Goal: Task Accomplishment & Management: Use online tool/utility

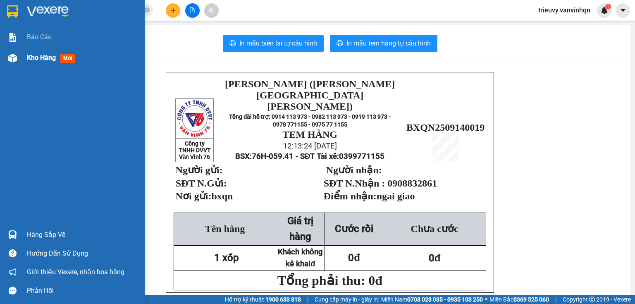
click at [30, 55] on span "Kho hàng" at bounding box center [41, 58] width 29 height 8
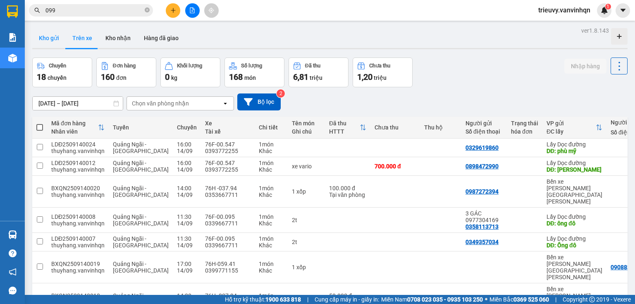
click at [50, 36] on button "Kho gửi" at bounding box center [48, 38] width 33 height 20
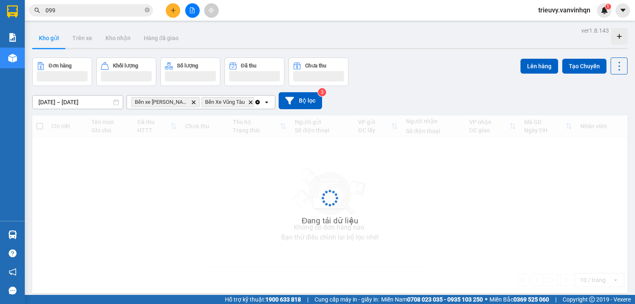
click at [166, 11] on button at bounding box center [173, 10] width 14 height 14
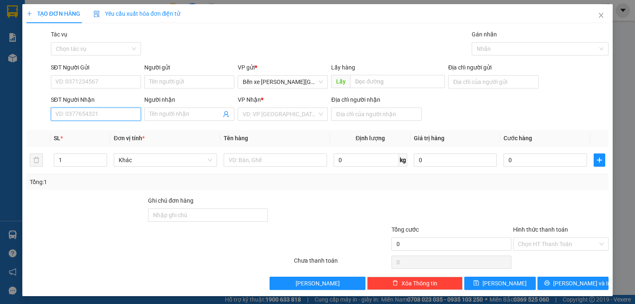
drag, startPoint x: 104, startPoint y: 114, endPoint x: 102, endPoint y: 96, distance: 17.8
click at [104, 114] on input "SĐT Người Nhận" at bounding box center [96, 113] width 90 height 13
type input "0868794"
click at [117, 130] on div "0868794735 - tý chuột" at bounding box center [94, 130] width 79 height 9
type input "BXQN"
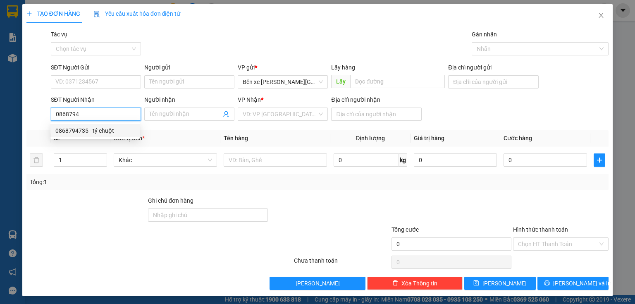
type input "0868794735"
type input "tý chuột"
type input "[PERSON_NAME][GEOGRAPHIC_DATA]"
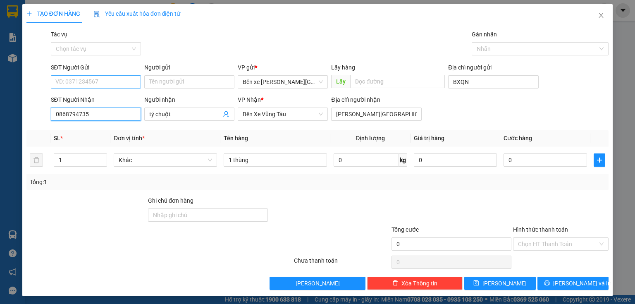
type input "0868794735"
click at [119, 82] on input "SĐT Người Gửi" at bounding box center [96, 81] width 90 height 13
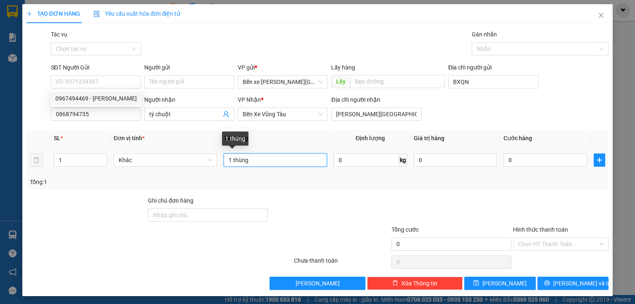
click at [230, 155] on input "1 thùng" at bounding box center [275, 159] width 103 height 13
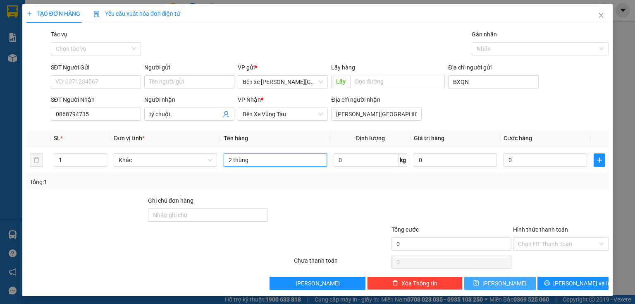
type input "2 thùng"
click at [479, 284] on icon "save" at bounding box center [476, 283] width 6 height 6
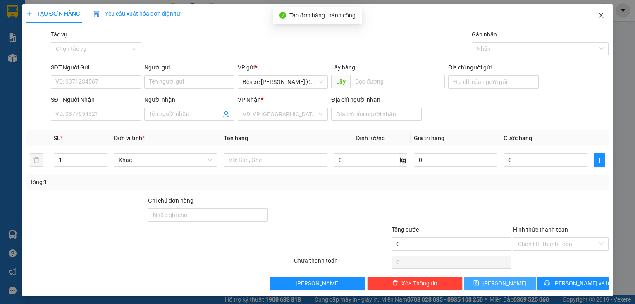
click at [599, 14] on icon "close" at bounding box center [601, 15] width 5 height 5
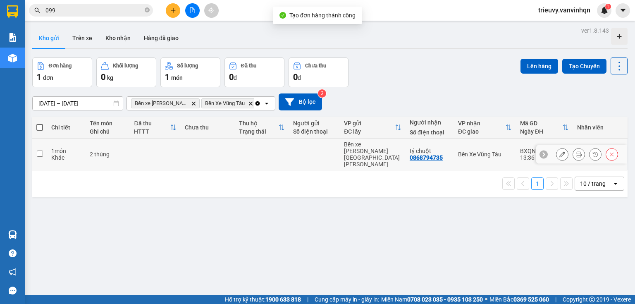
click at [109, 151] on div "2 thùng" at bounding box center [108, 154] width 36 height 7
checkbox input "true"
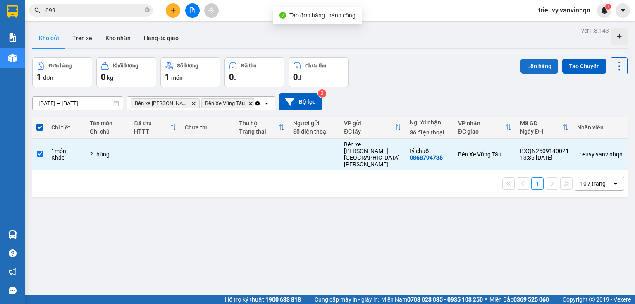
click at [534, 66] on button "Lên hàng" at bounding box center [539, 66] width 38 height 15
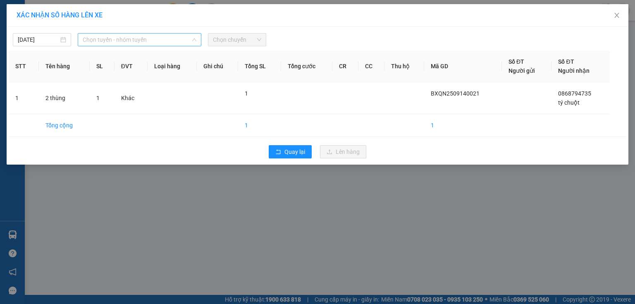
drag, startPoint x: 131, startPoint y: 41, endPoint x: 116, endPoint y: 72, distance: 34.7
click at [131, 41] on span "Chọn tuyến - nhóm tuyến" at bounding box center [140, 39] width 114 height 12
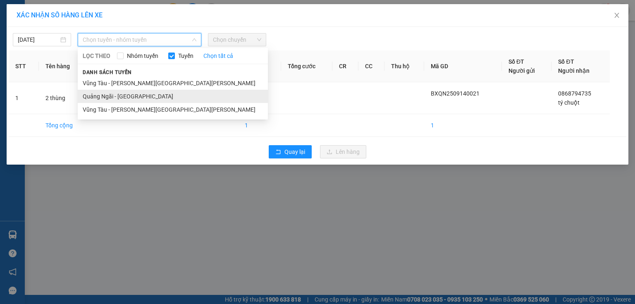
drag, startPoint x: 110, startPoint y: 97, endPoint x: 228, endPoint y: 46, distance: 128.1
click at [116, 93] on li "Quảng Ngãi - [GEOGRAPHIC_DATA]" at bounding box center [173, 96] width 190 height 13
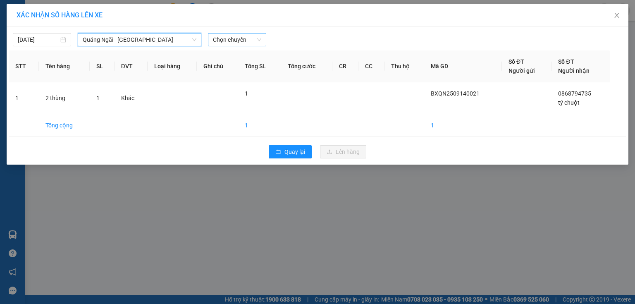
click at [258, 32] on div "[DATE] [GEOGRAPHIC_DATA] - [GEOGRAPHIC_DATA] [GEOGRAPHIC_DATA] - [GEOGRAPHIC_DA…" at bounding box center [317, 37] width 617 height 17
click at [257, 39] on span "Chọn chuyến" at bounding box center [237, 39] width 48 height 12
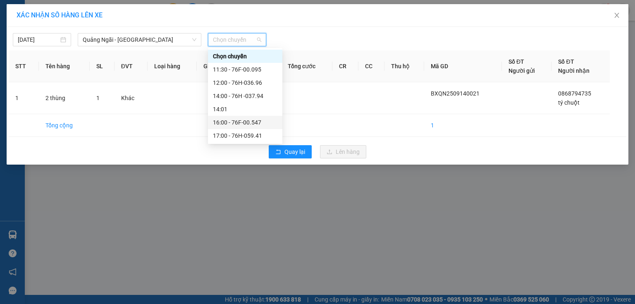
drag, startPoint x: 254, startPoint y: 101, endPoint x: 256, endPoint y: 122, distance: 20.7
click at [256, 122] on div "Chọn chuyến 11:30 - 76F-00.095 12:00 - 76H-036.96 14:00 - 76H -037.94 14:01 16:…" at bounding box center [245, 96] width 74 height 93
click at [256, 121] on div "16:00 - 76F-00.547" at bounding box center [245, 122] width 64 height 9
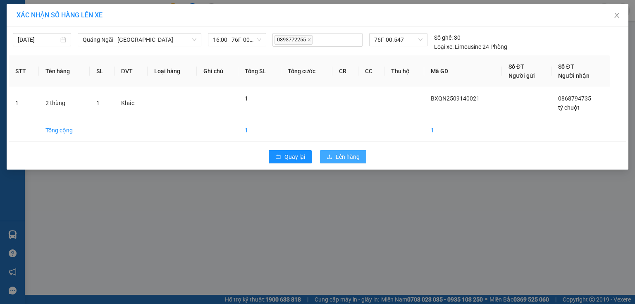
click at [329, 157] on icon "upload" at bounding box center [329, 157] width 6 height 6
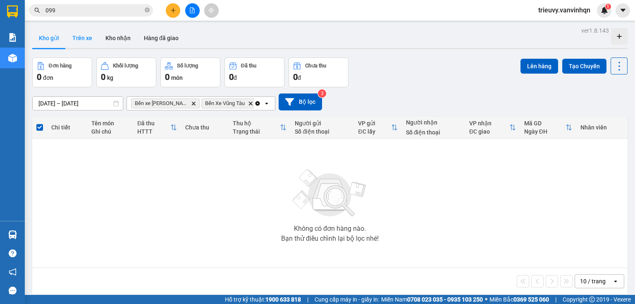
click at [74, 45] on button "Trên xe" at bounding box center [82, 38] width 33 height 20
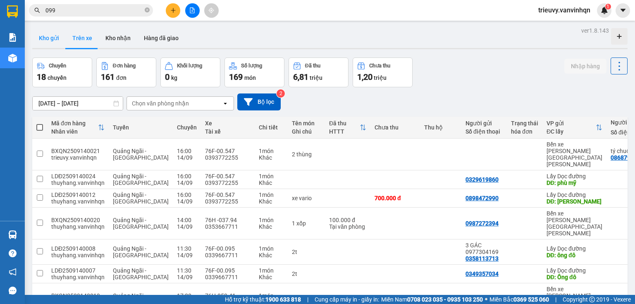
click at [56, 40] on button "Kho gửi" at bounding box center [48, 38] width 33 height 20
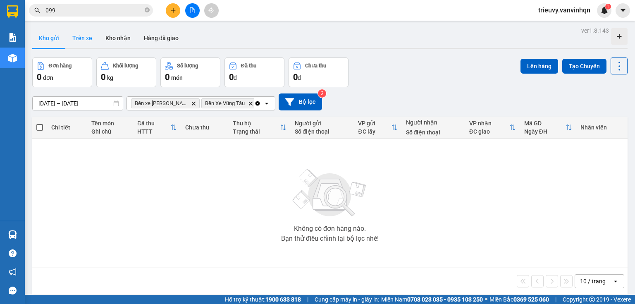
click at [80, 41] on button "Trên xe" at bounding box center [82, 38] width 33 height 20
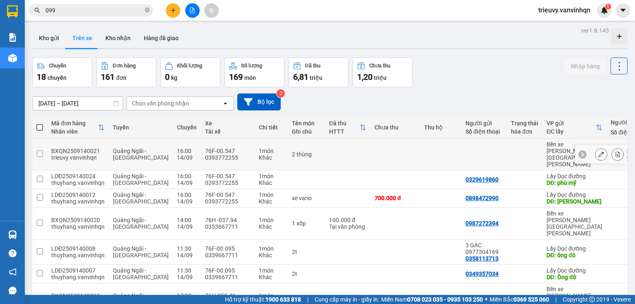
click at [598, 151] on icon at bounding box center [601, 154] width 6 height 6
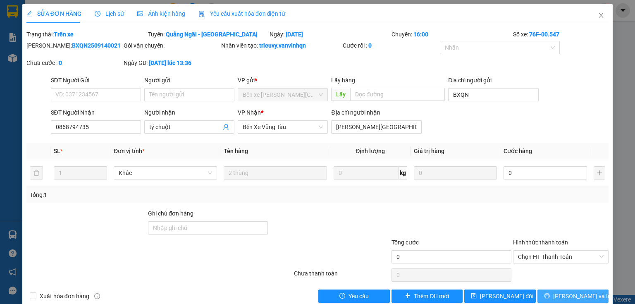
click at [591, 294] on button "[PERSON_NAME] và In" at bounding box center [572, 295] width 71 height 13
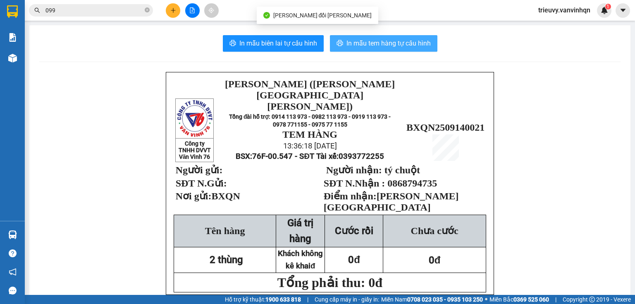
click at [396, 46] on span "In mẫu tem hàng tự cấu hình" at bounding box center [388, 43] width 84 height 10
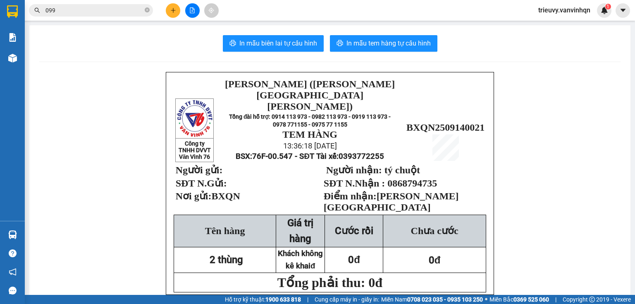
click at [190, 12] on icon "file-add" at bounding box center [192, 10] width 5 height 6
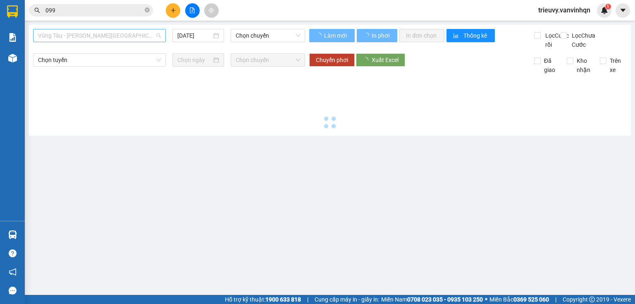
click at [140, 39] on span "Vũng Tàu - [PERSON_NAME][GEOGRAPHIC_DATA][PERSON_NAME]" at bounding box center [99, 35] width 123 height 12
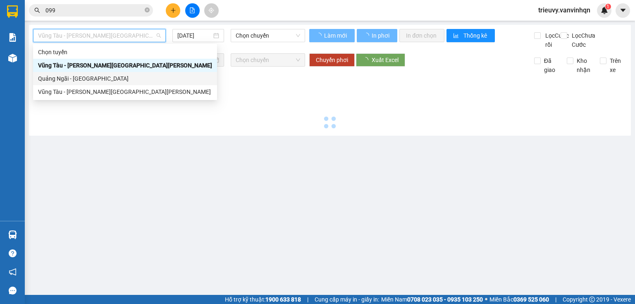
click at [106, 82] on div "Quảng Ngãi - [GEOGRAPHIC_DATA]" at bounding box center [125, 78] width 174 height 9
type input "[DATE]"
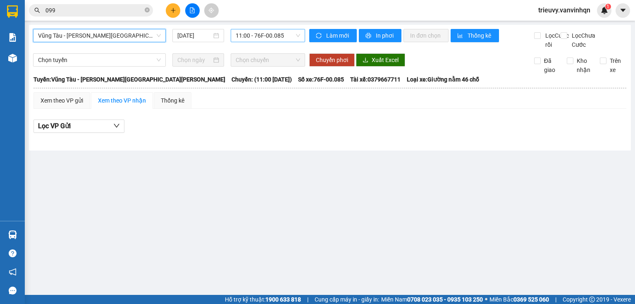
click at [278, 41] on span "11:00 - 76F-00.085" at bounding box center [268, 35] width 65 height 12
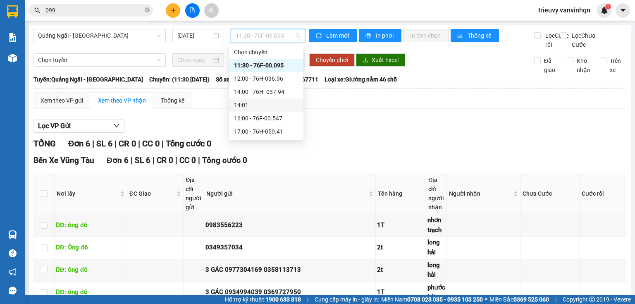
click at [281, 92] on div "14:00 - 76H -037.94" at bounding box center [266, 91] width 64 height 9
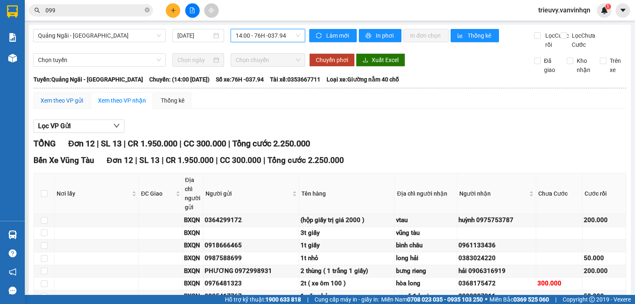
click at [53, 105] on div "Xem theo VP gửi" at bounding box center [61, 100] width 43 height 9
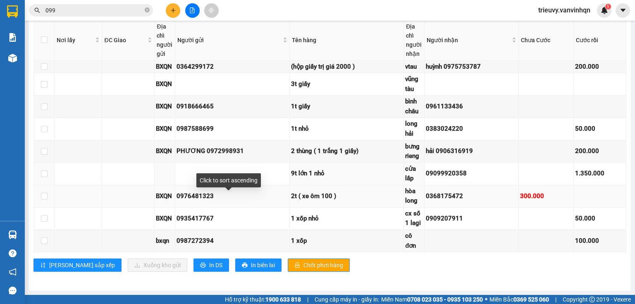
scroll to position [522, 0]
drag, startPoint x: 188, startPoint y: 262, endPoint x: 186, endPoint y: 267, distance: 5.0
click at [193, 267] on button "In DS" at bounding box center [211, 264] width 36 height 13
click at [209, 267] on span "In DS" at bounding box center [215, 264] width 13 height 9
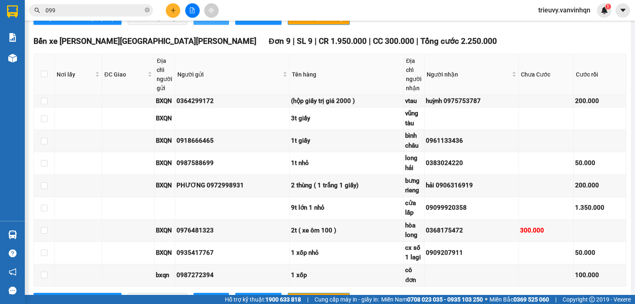
click at [209, 23] on span "In DS" at bounding box center [215, 18] width 13 height 9
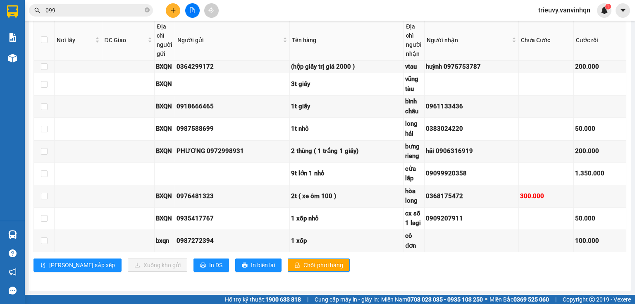
scroll to position [522, 0]
click at [200, 262] on icon "printer" at bounding box center [203, 265] width 6 height 6
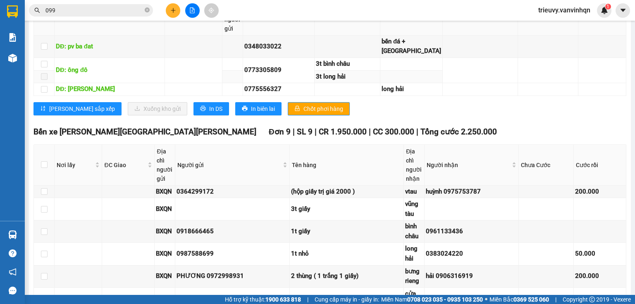
scroll to position [324, 0]
